Goal: Feedback & Contribution: Submit feedback/report problem

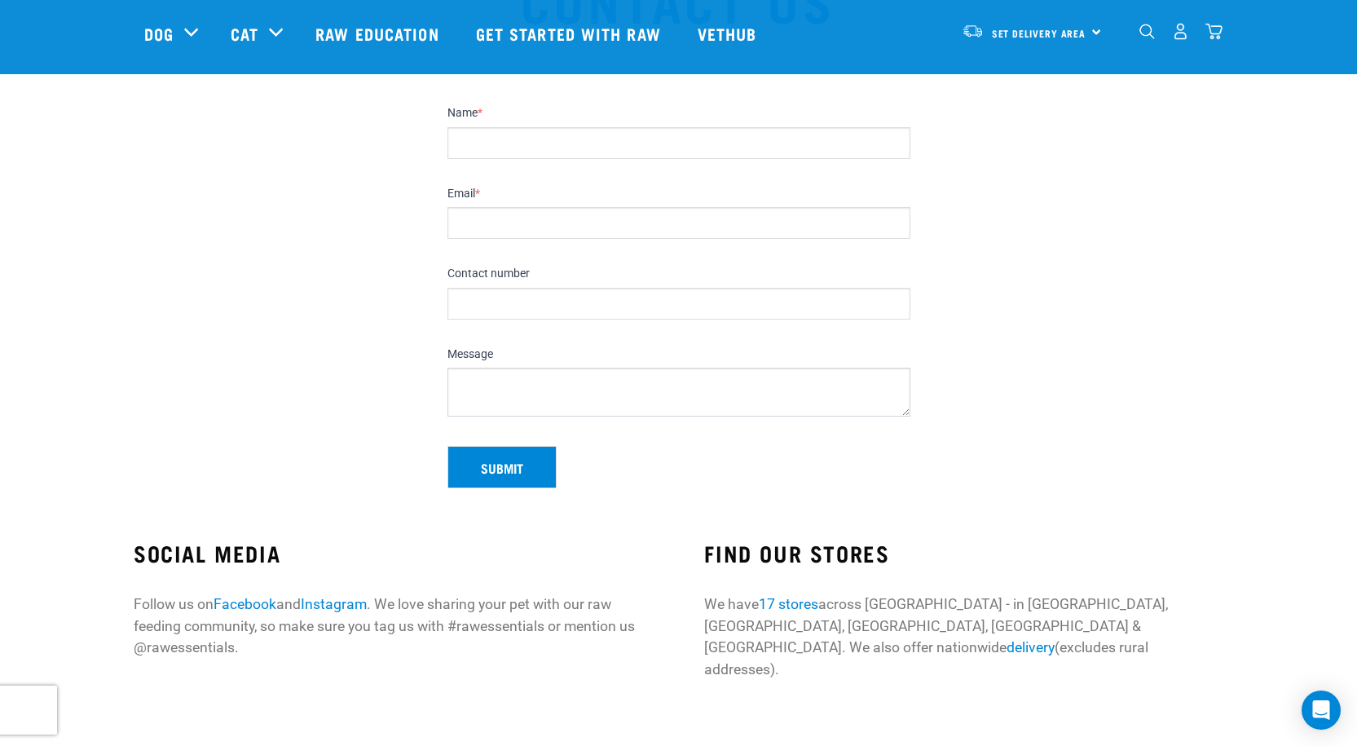
scroll to position [81, 0]
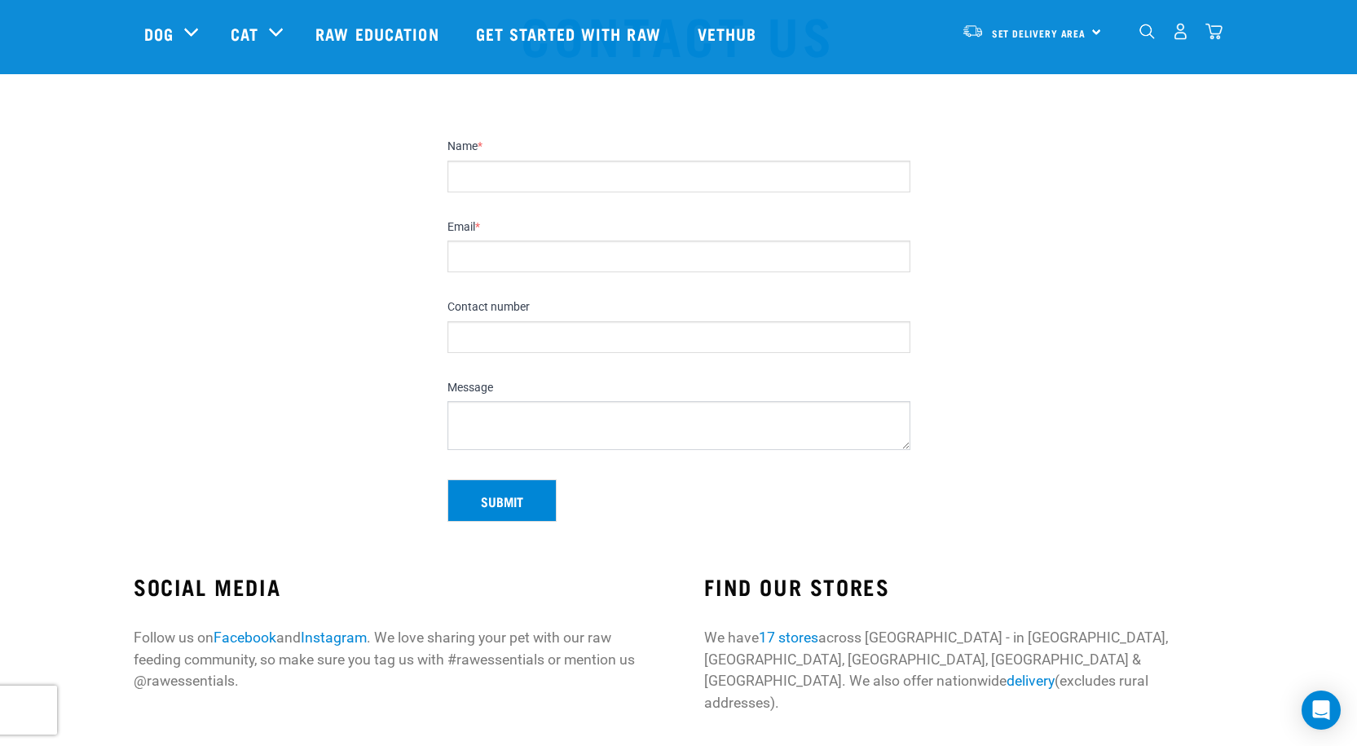
drag, startPoint x: 493, startPoint y: 323, endPoint x: 508, endPoint y: 338, distance: 21.9
click at [498, 333] on input "Contact number" at bounding box center [678, 337] width 463 height 32
type input "0800592183"
type input "[PERSON_NAME]"
type input "[DOMAIN_NAME][EMAIL_ADDRESS][DOMAIN_NAME]"
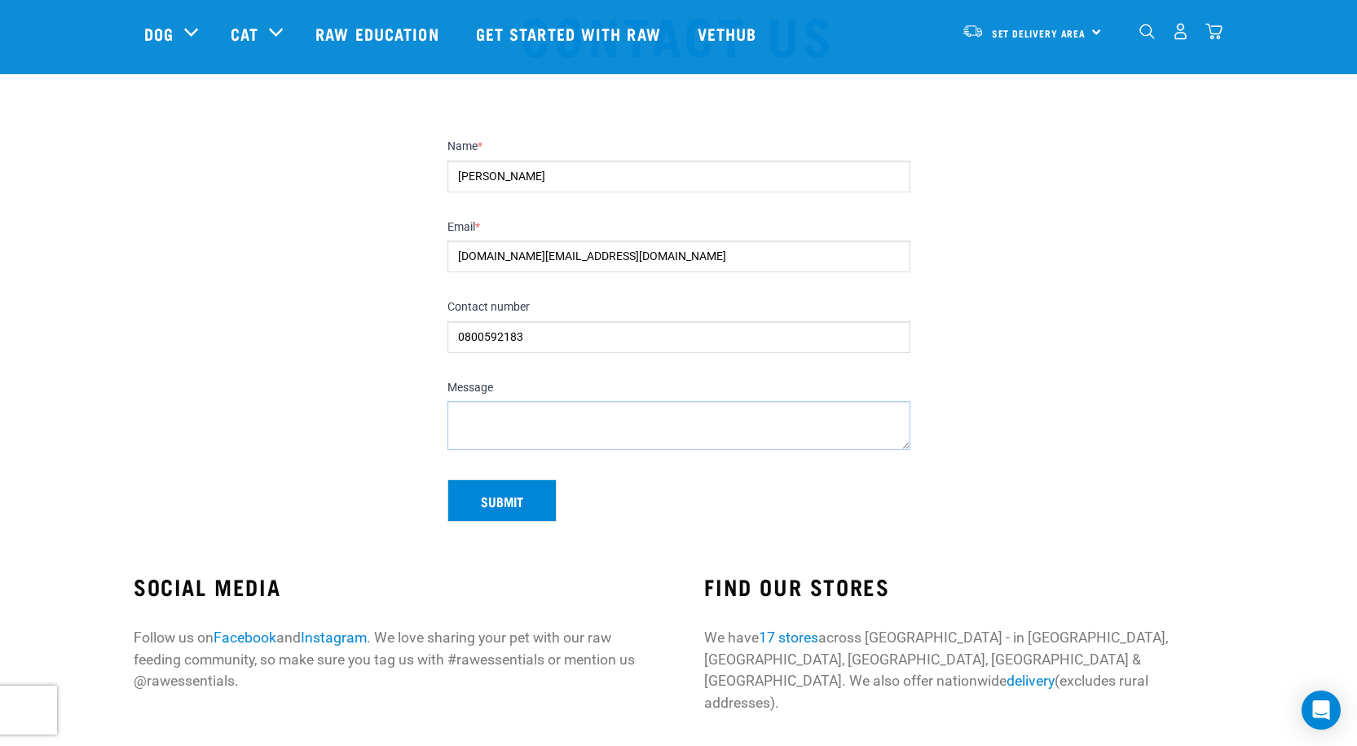
click at [475, 430] on textarea "Message" at bounding box center [678, 425] width 463 height 49
paste textarea "Hi, I would like to send you a proposal for your website, including pricing. Th…"
type textarea "Hi, I would like to send you a proposal for your website, including pricing. Th…"
click at [490, 506] on button "Submit" at bounding box center [501, 500] width 109 height 42
